Goal: Task Accomplishment & Management: Manage account settings

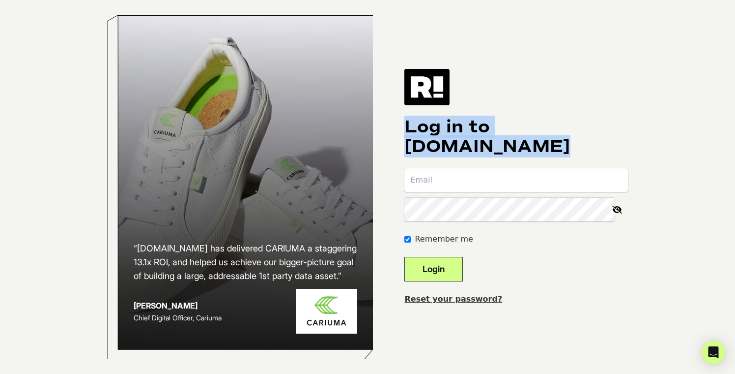
drag, startPoint x: 562, startPoint y: 153, endPoint x: 419, endPoint y: 129, distance: 144.6
click at [419, 129] on h1 "Log in to [DOMAIN_NAME]" at bounding box center [517, 136] width 224 height 39
drag, startPoint x: 414, startPoint y: 128, endPoint x: 567, endPoint y: 162, distance: 157.1
click at [567, 162] on div "“[DOMAIN_NAME] has delivered CARIUMA a staggering 13.1x ROI, and helped us achi…" at bounding box center [368, 187] width 560 height 374
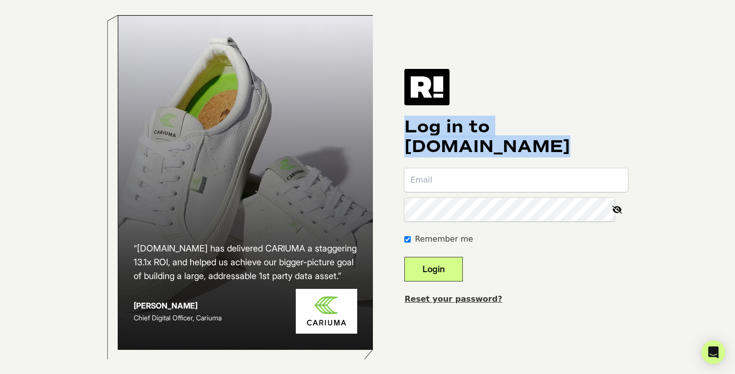
click at [567, 162] on div "Log in to [DOMAIN_NAME] Remember me Login Reset your password?" at bounding box center [517, 187] width 224 height 236
